Goal: Find specific page/section: Find specific page/section

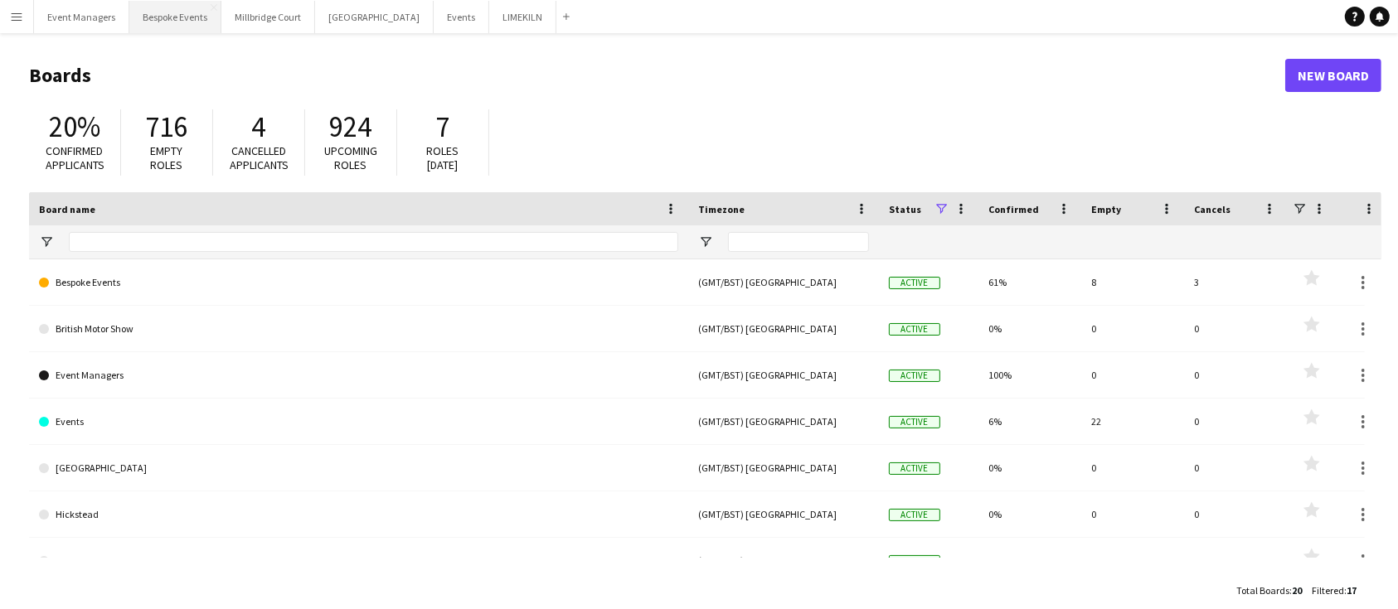
click at [173, 29] on button "Bespoke Events Close" at bounding box center [175, 17] width 92 height 32
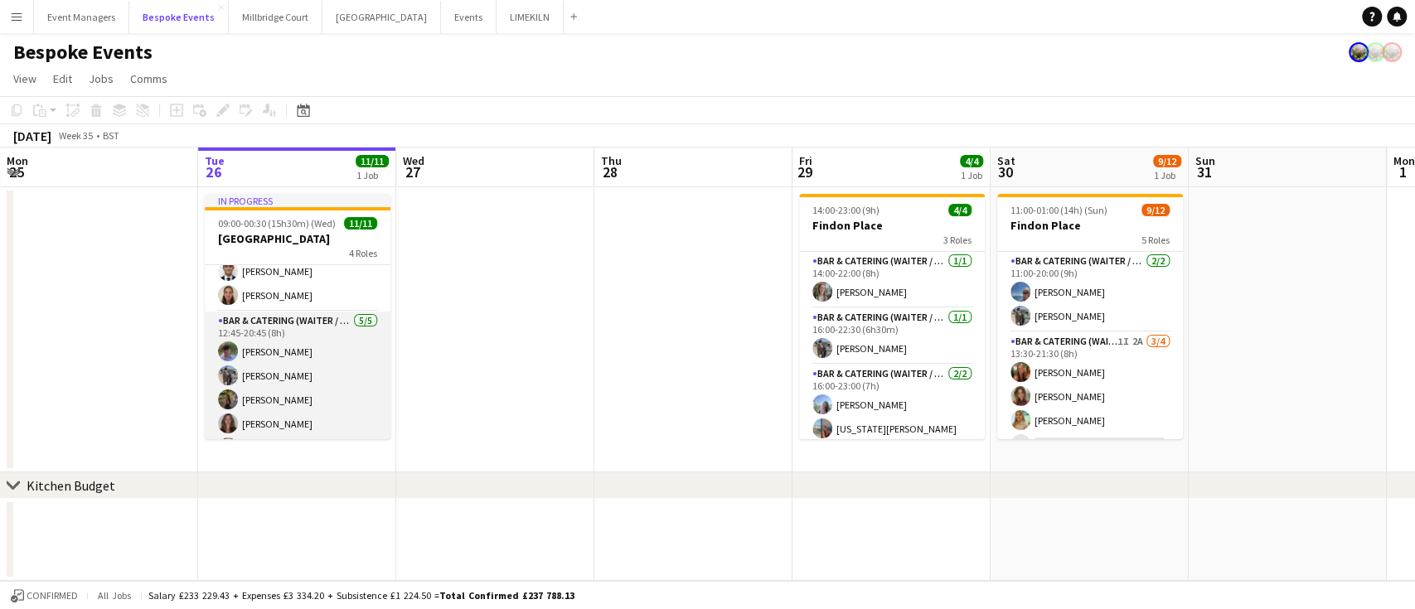
scroll to position [52, 0]
